Goal: Complete application form: Complete application form

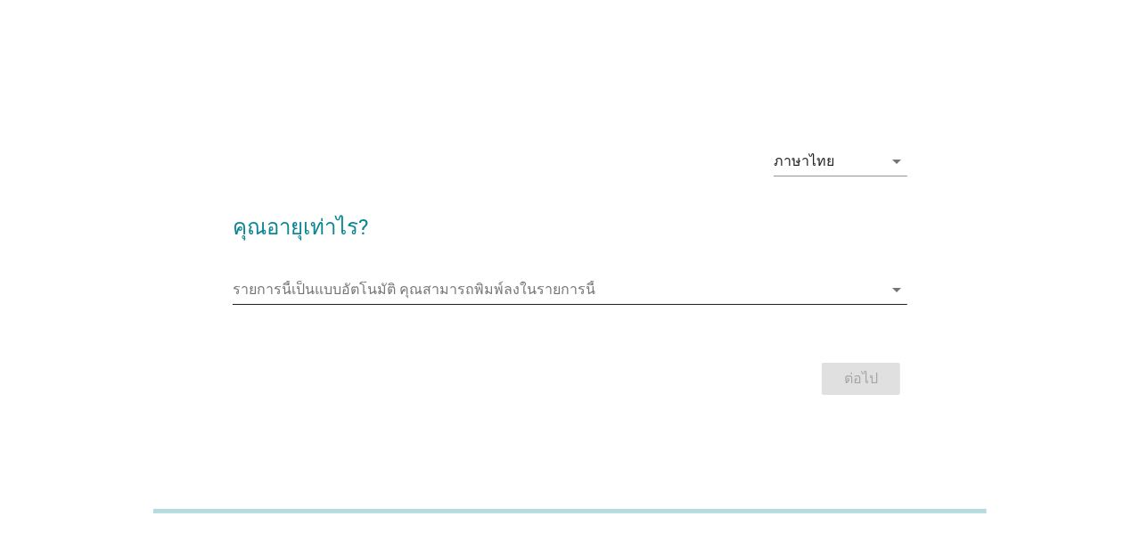
click at [397, 287] on input "รายการนี้เป็นแบบอัตโนมัติ คุณสามารถพิมพ์ลงในรายการนี้" at bounding box center [558, 289] width 650 height 29
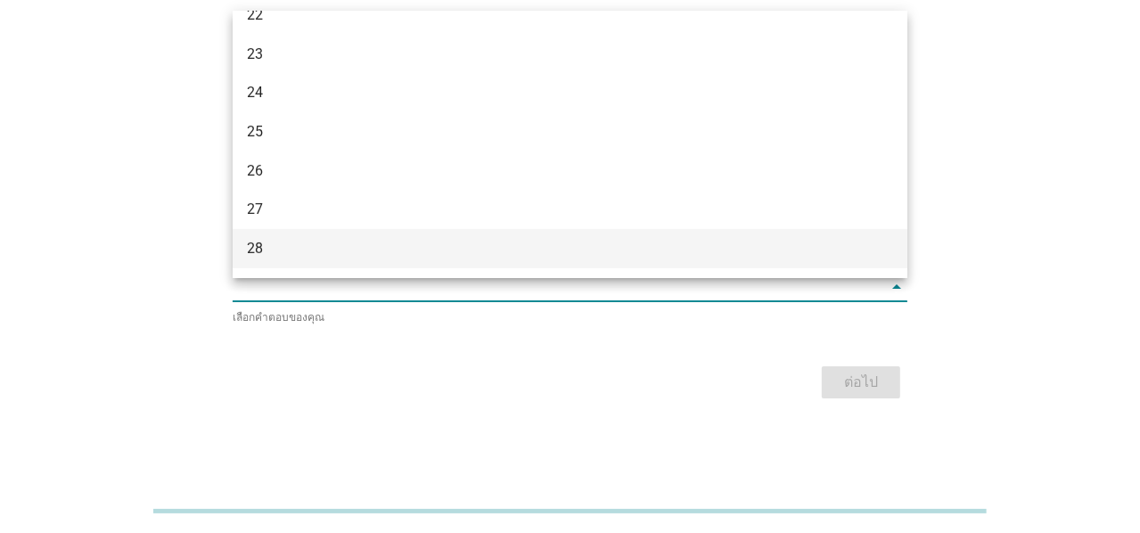
scroll to position [267, 0]
click at [357, 227] on div "30" at bounding box center [543, 235] width 593 height 21
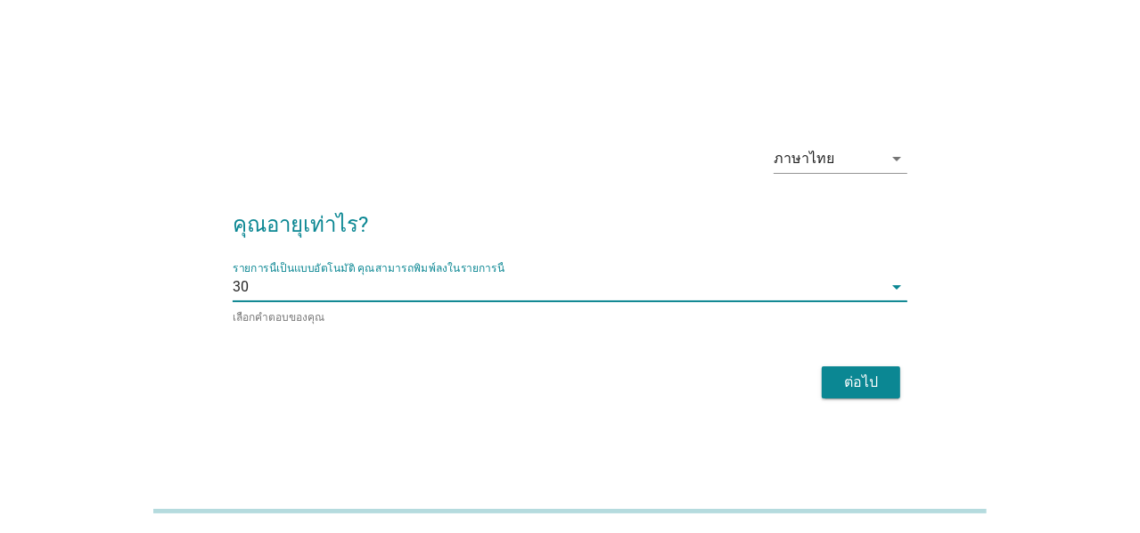
click at [861, 384] on div "ต่อไป" at bounding box center [861, 382] width 50 height 21
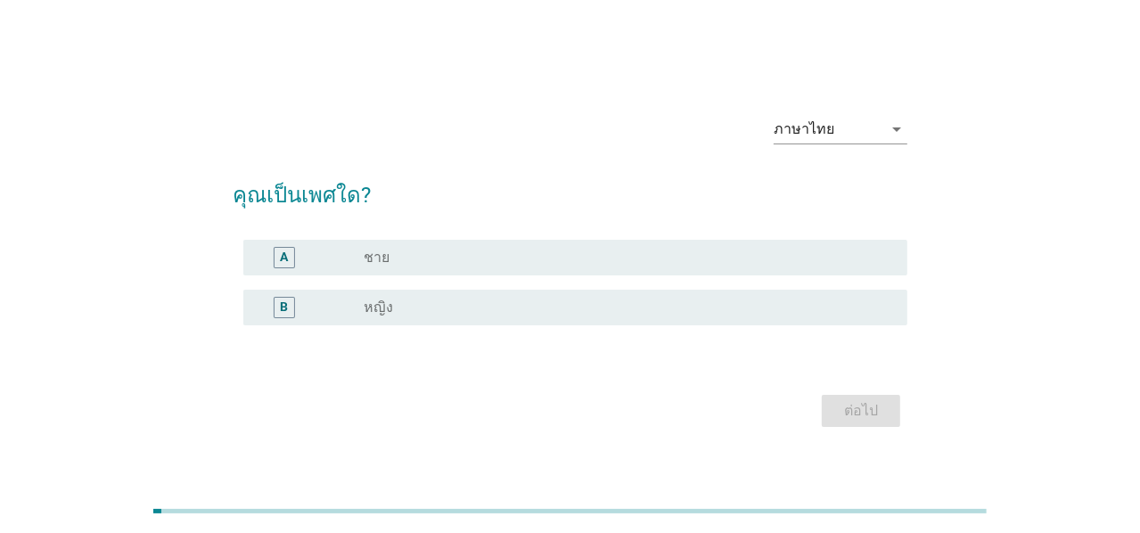
click at [366, 250] on label "ชาย" at bounding box center [377, 258] width 26 height 18
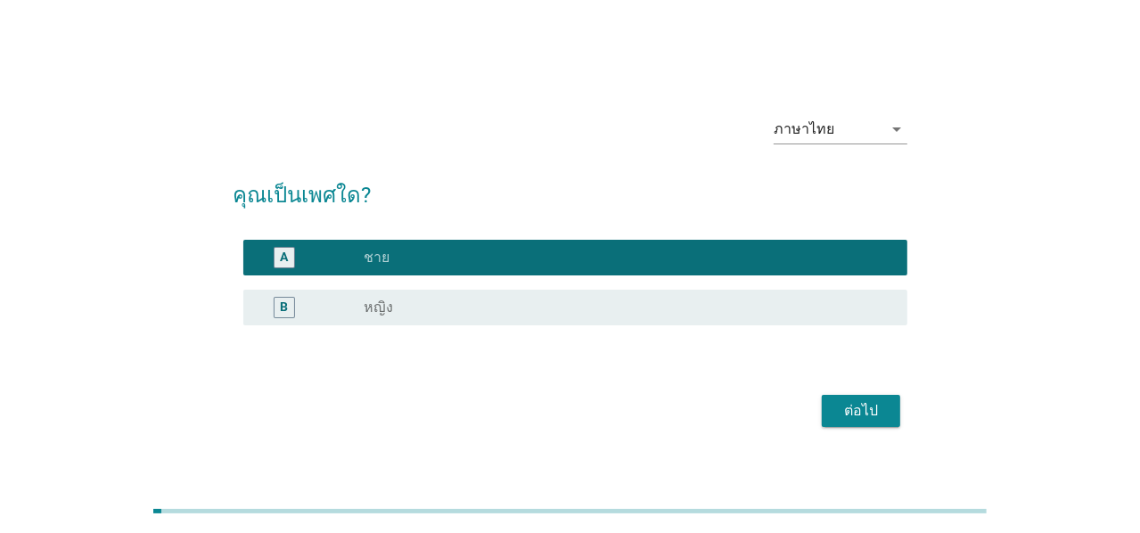
click at [863, 419] on div "ต่อไป" at bounding box center [861, 410] width 50 height 21
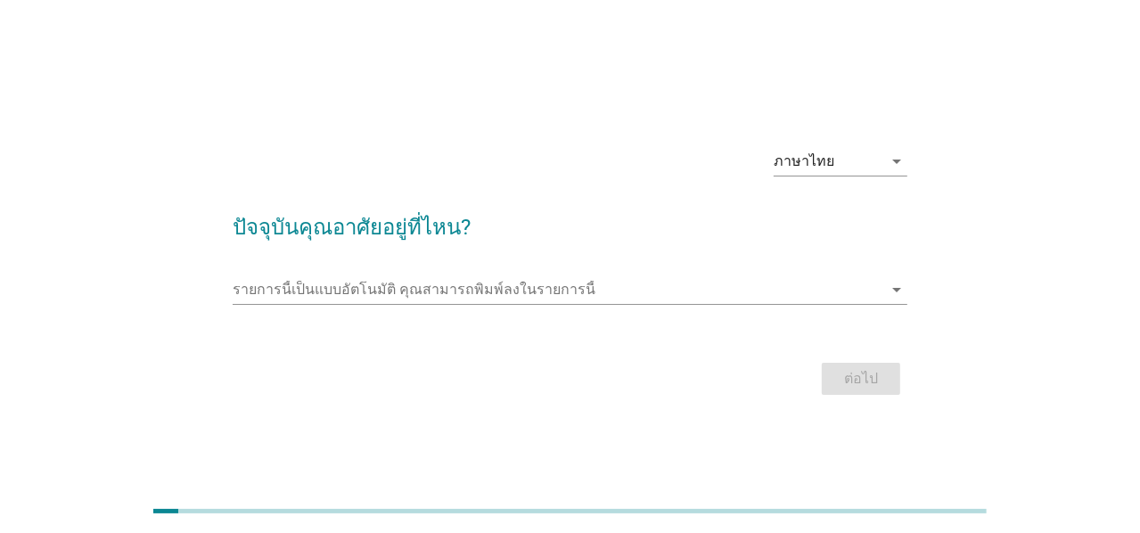
click at [401, 273] on div "รายการนี้เป็นแบบอัตโนมัติ [PERSON_NAME]พิมพ์ลงในรายการนี้ arrow_drop_down" at bounding box center [570, 293] width 675 height 57
click at [408, 299] on input "รายการนี้เป็นแบบอัตโนมัติ คุณสามารถพิมพ์ลงในรายการนี้" at bounding box center [558, 289] width 650 height 29
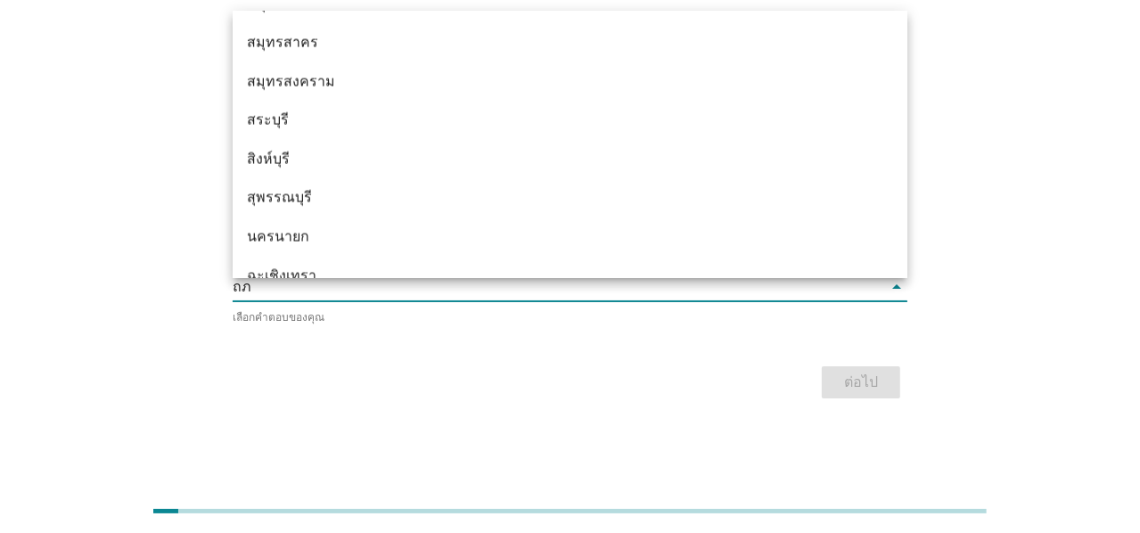
scroll to position [0, 0]
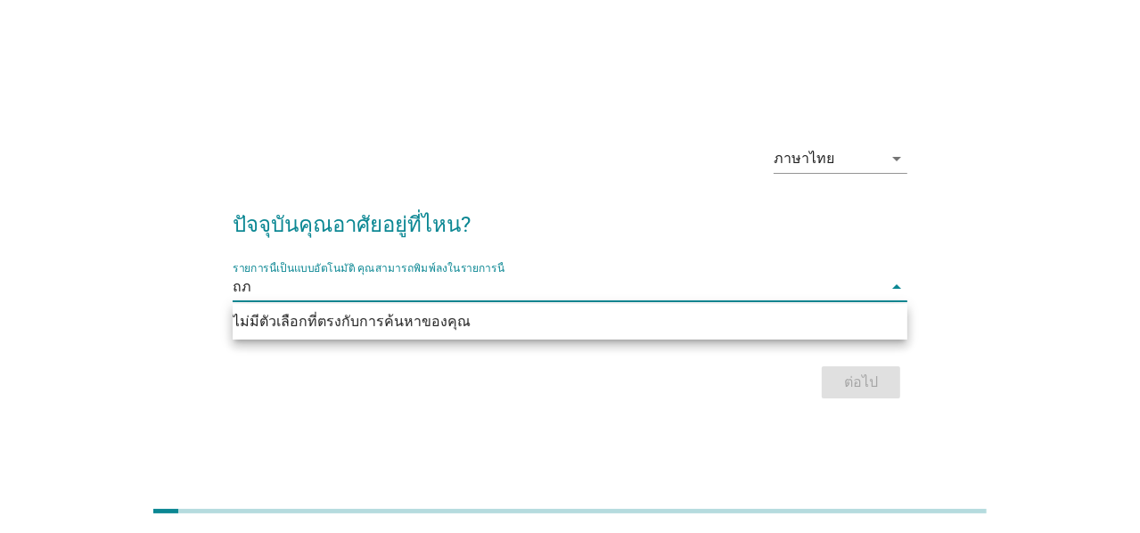
type input "ถ"
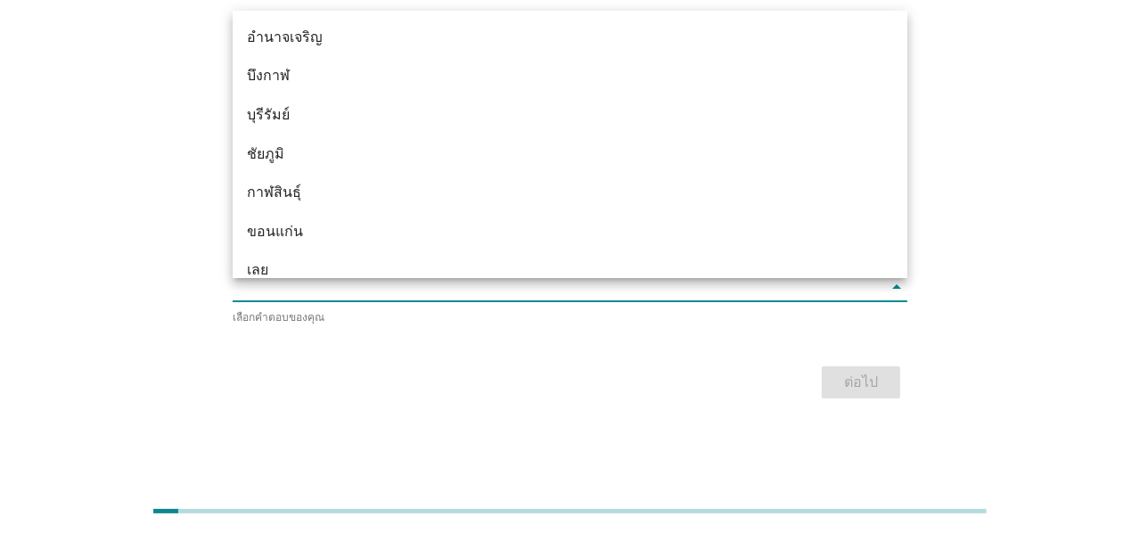
type input "ภ"
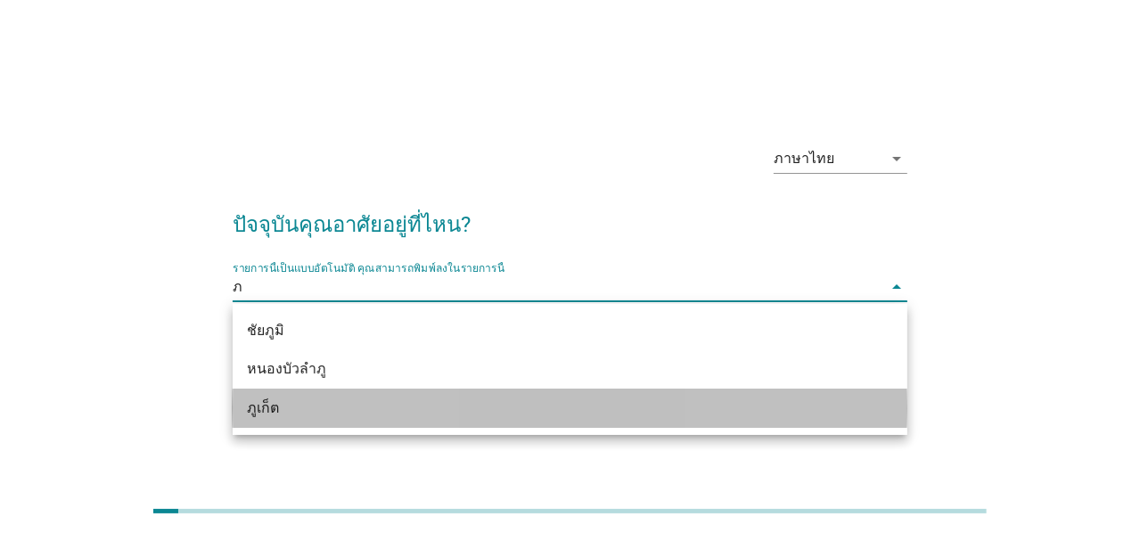
click at [305, 412] on div "ภูเก็ต" at bounding box center [543, 407] width 593 height 21
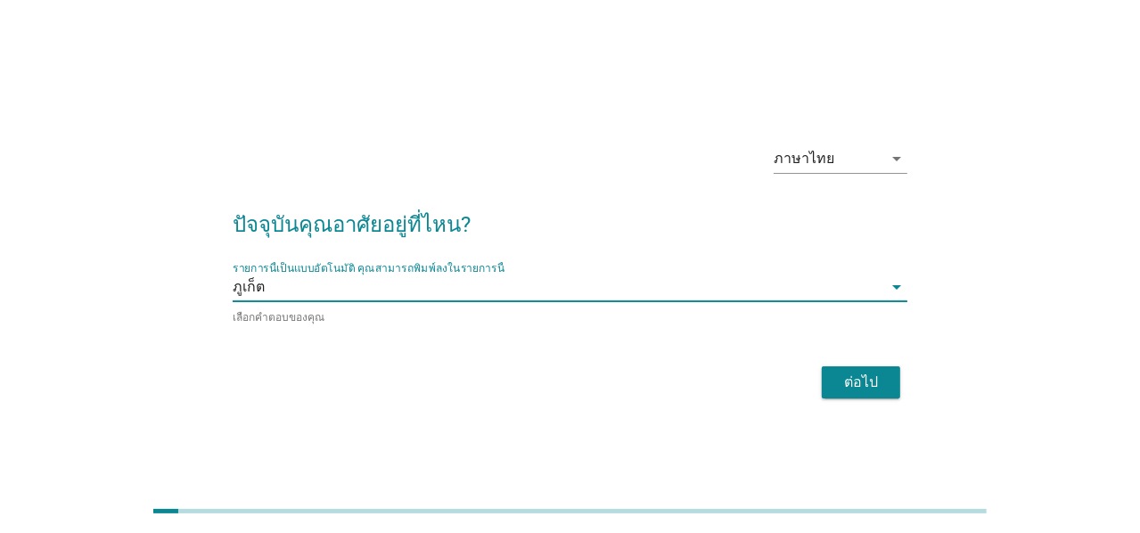
click at [878, 374] on div "ต่อไป" at bounding box center [861, 382] width 50 height 21
